Goal: Task Accomplishment & Management: Use online tool/utility

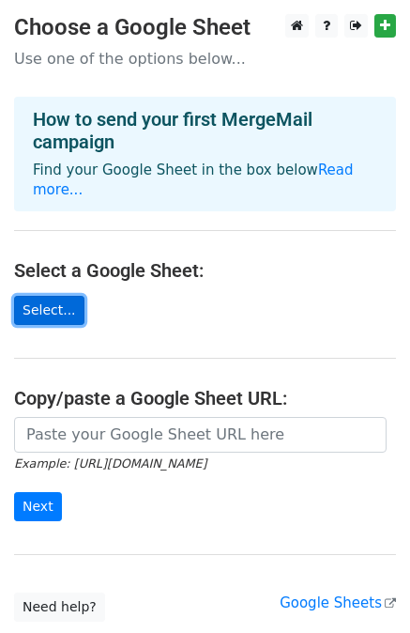
click at [54, 296] on link "Select..." at bounding box center [49, 310] width 70 height 29
click at [45, 296] on link "Select..." at bounding box center [49, 310] width 70 height 29
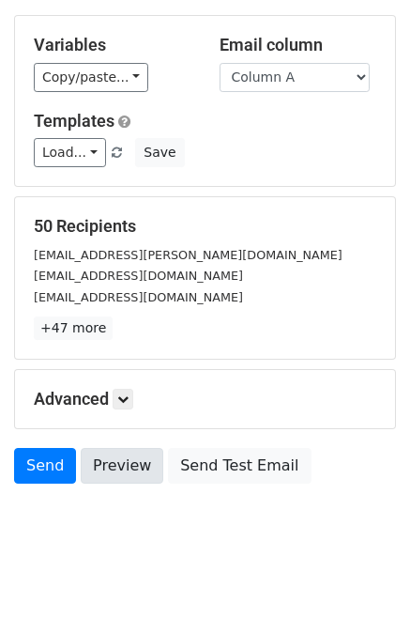
scroll to position [169, 0]
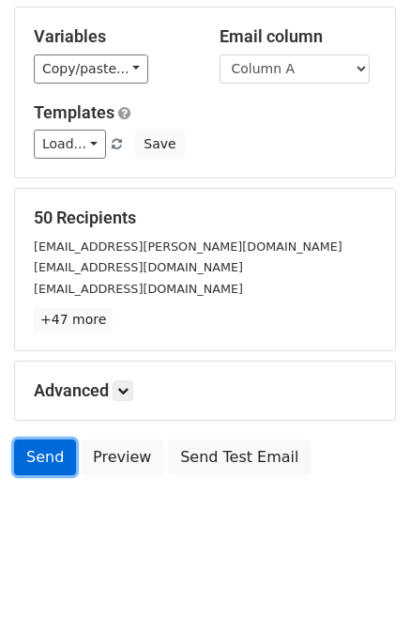
click at [50, 460] on link "Send" at bounding box center [45, 458] width 62 height 36
